Goal: Navigation & Orientation: Find specific page/section

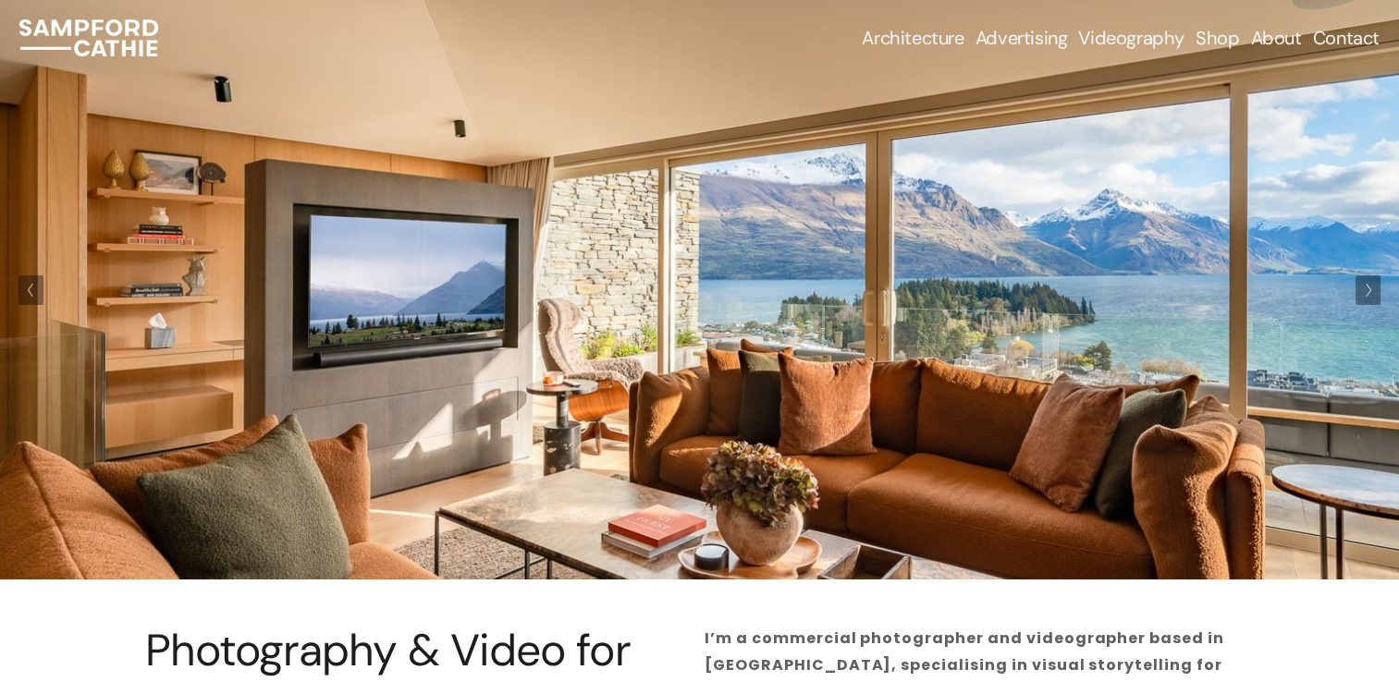
click at [1219, 35] on link "Shop" at bounding box center [1216, 38] width 43 height 26
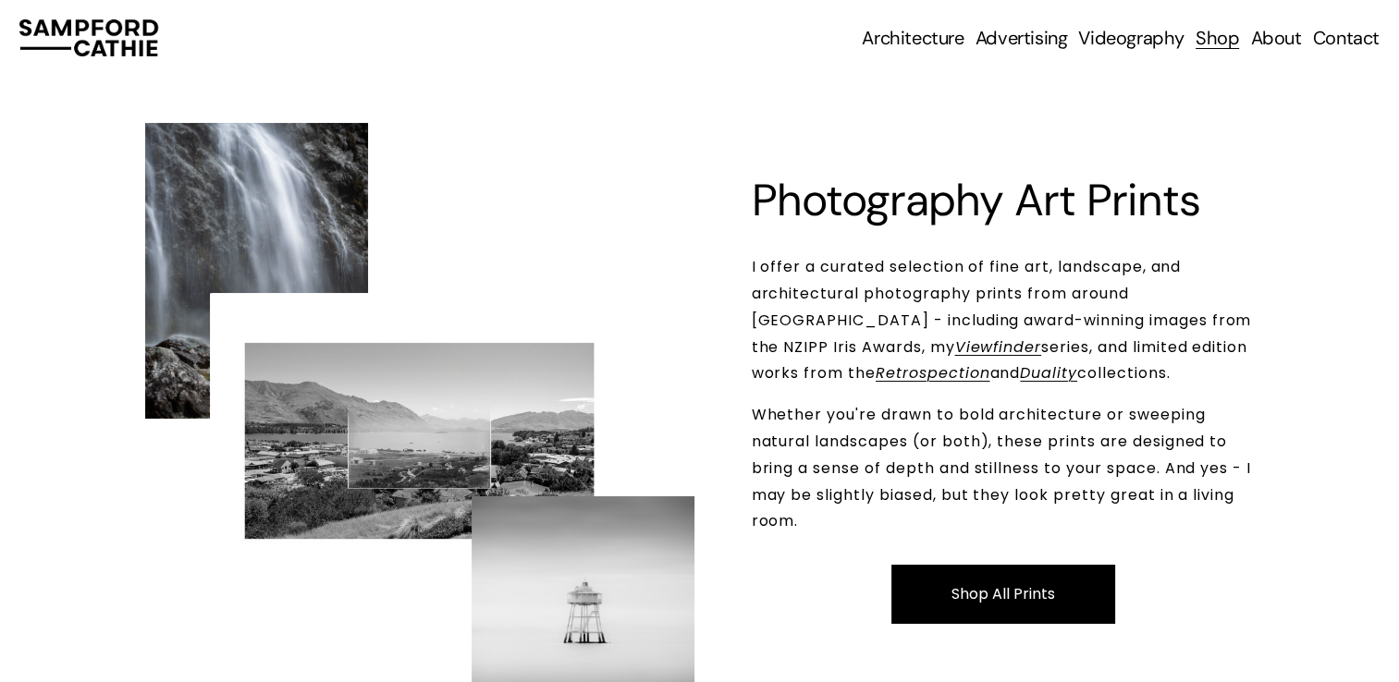
click at [0, 0] on span "Advertising & Brand Photography" at bounding box center [0, 0] width 0 height 0
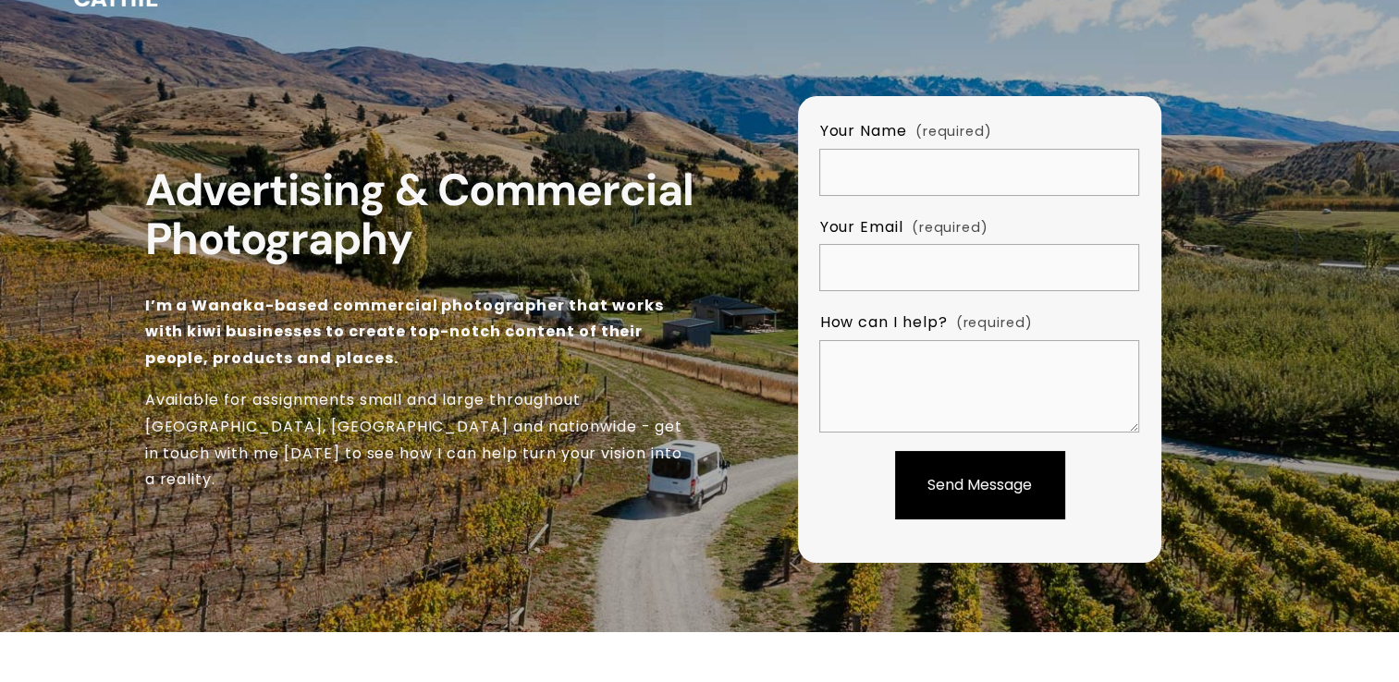
scroll to position [17, 0]
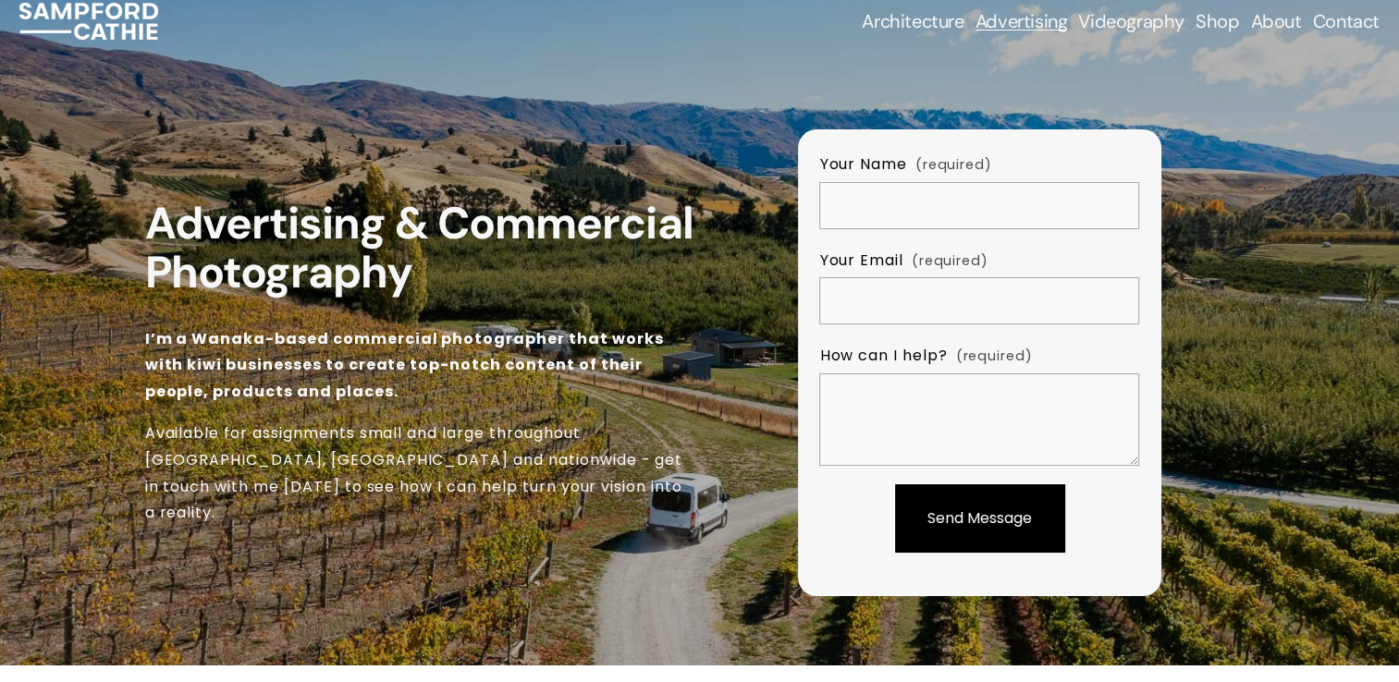
click at [0, 0] on span "Business Headshots & Portraits" at bounding box center [0, 0] width 0 height 0
